Goal: Check status

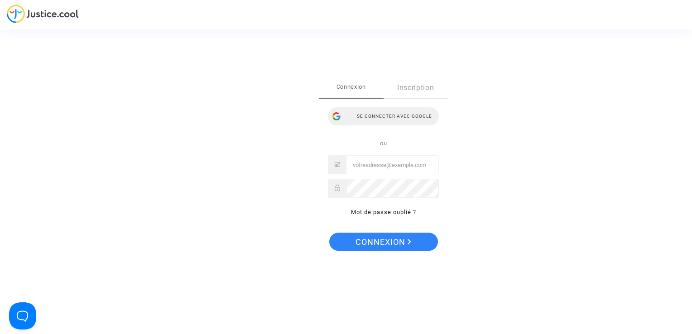
click at [373, 121] on div "Se connecter avec Google" at bounding box center [383, 116] width 111 height 18
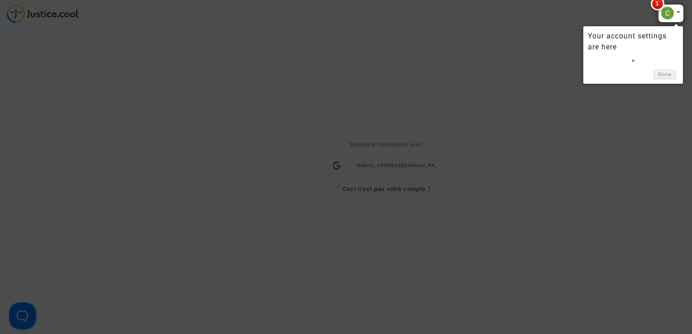
click at [659, 2] on span "1" at bounding box center [658, 4] width 14 height 14
click at [656, 65] on div "Done" at bounding box center [633, 72] width 91 height 14
click at [621, 39] on div "Your account settings are here" at bounding box center [633, 42] width 91 height 22
click at [673, 10] on div at bounding box center [671, 13] width 26 height 19
click at [677, 11] on div at bounding box center [671, 13] width 26 height 19
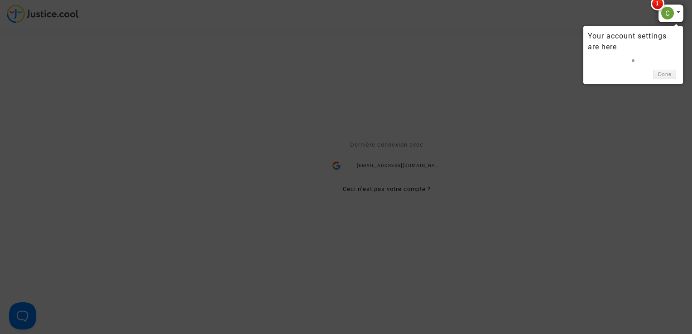
click at [654, 2] on span "1" at bounding box center [658, 4] width 14 height 14
click at [497, 55] on div at bounding box center [346, 167] width 692 height 334
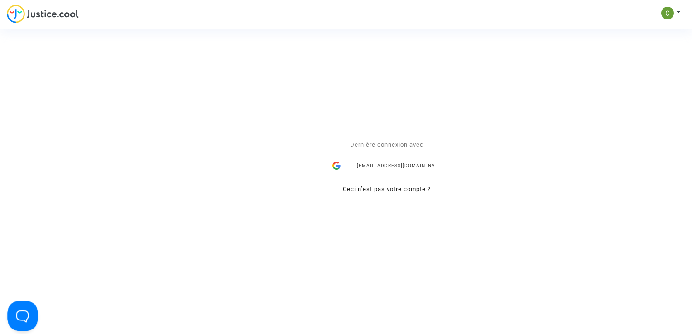
click at [24, 315] on button "Open Beacon popover" at bounding box center [20, 314] width 27 height 27
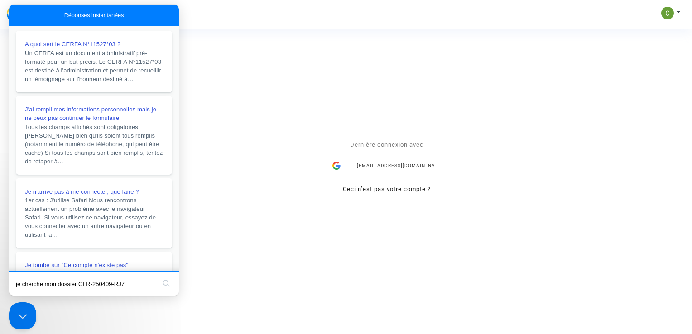
type input "je cherche mon dossier CFR-250409-RJ79"
click button "search" at bounding box center [166, 283] width 14 height 14
